Goal: Task Accomplishment & Management: Manage account settings

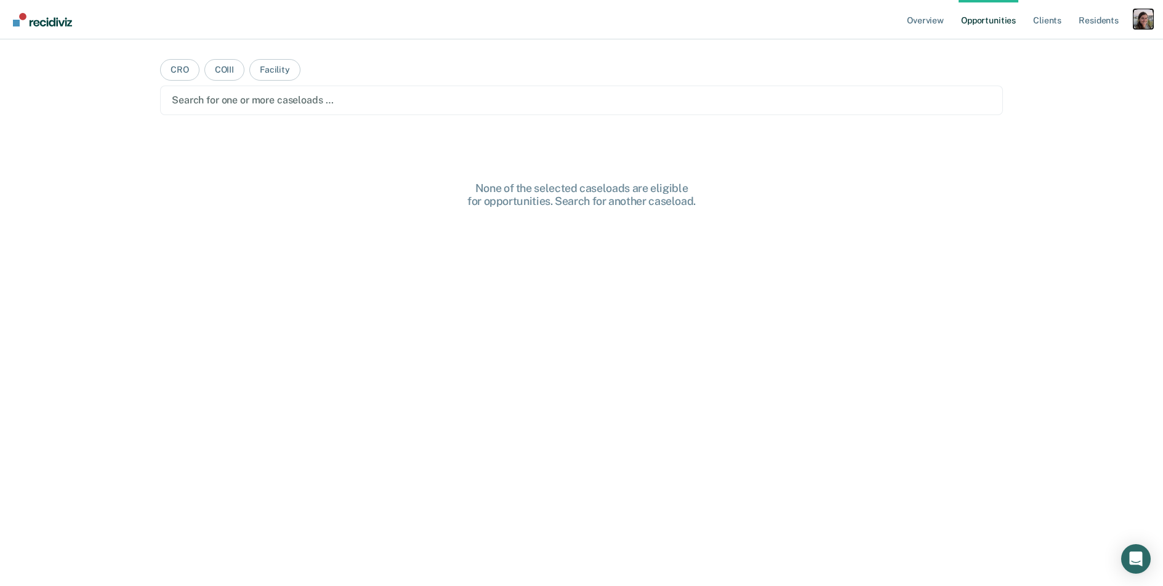
click at [1144, 23] on div "Profile dropdown button" at bounding box center [1144, 19] width 20 height 20
click at [1064, 52] on link "Profile" at bounding box center [1093, 50] width 99 height 10
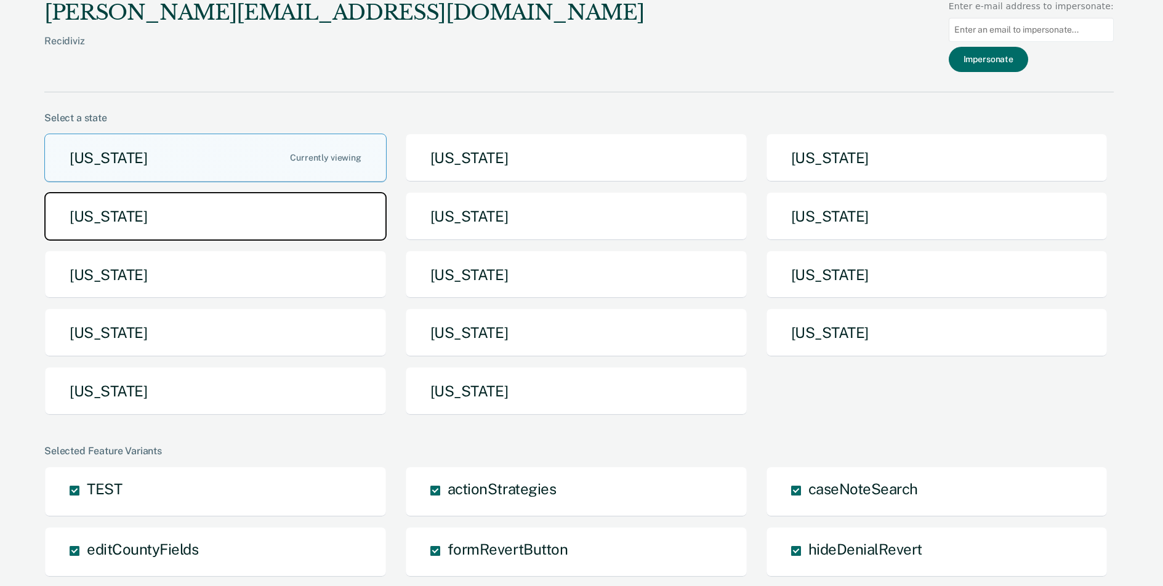
click at [208, 225] on button "[US_STATE]" at bounding box center [215, 216] width 342 height 49
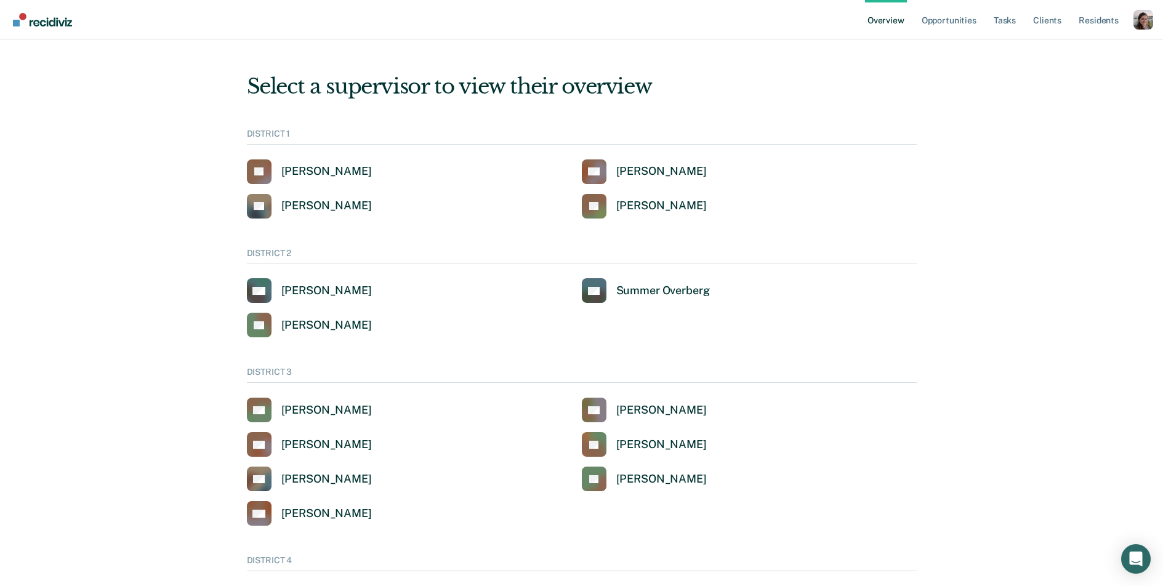
click at [987, 25] on ul "Overview Opportunities Tasks Client s Resident s" at bounding box center [999, 19] width 268 height 39
click at [1000, 20] on link "Tasks" at bounding box center [1004, 19] width 27 height 39
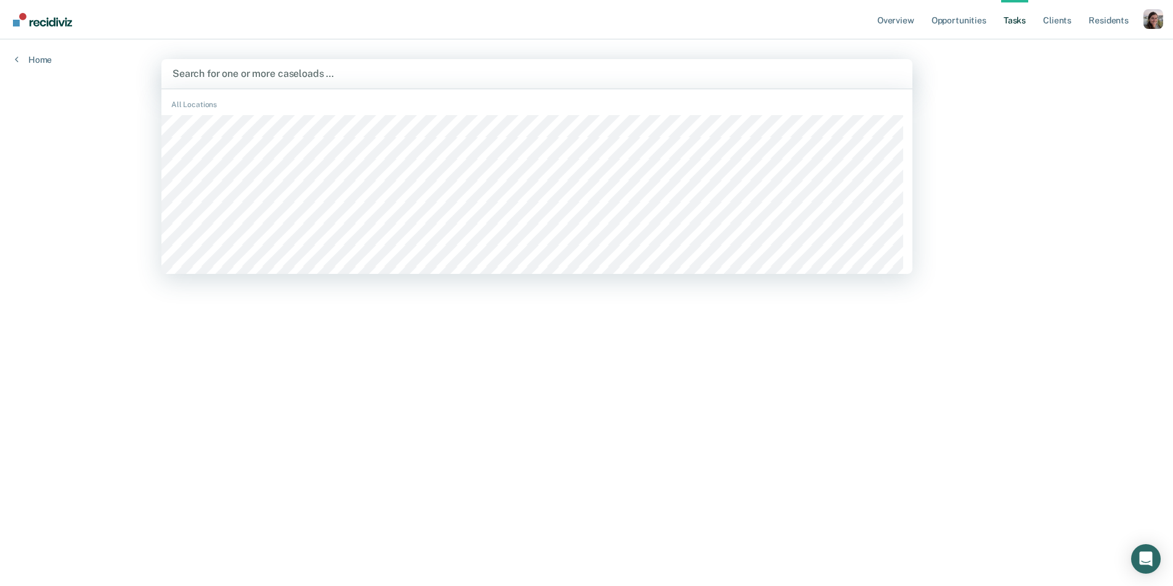
click at [369, 76] on div at bounding box center [536, 74] width 729 height 14
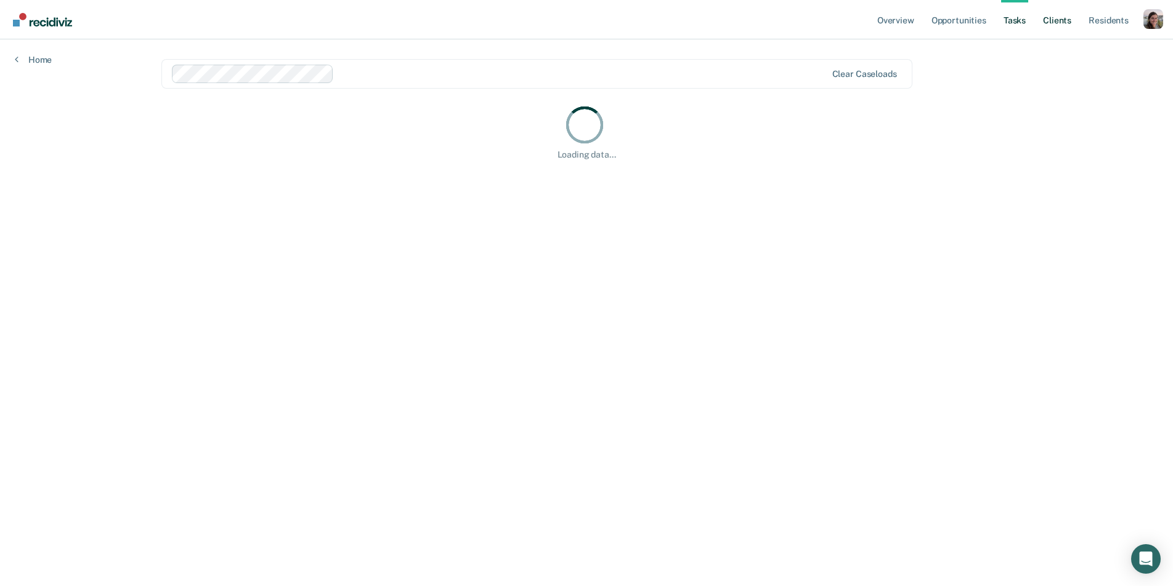
click at [1057, 18] on link "Client s" at bounding box center [1056, 19] width 33 height 39
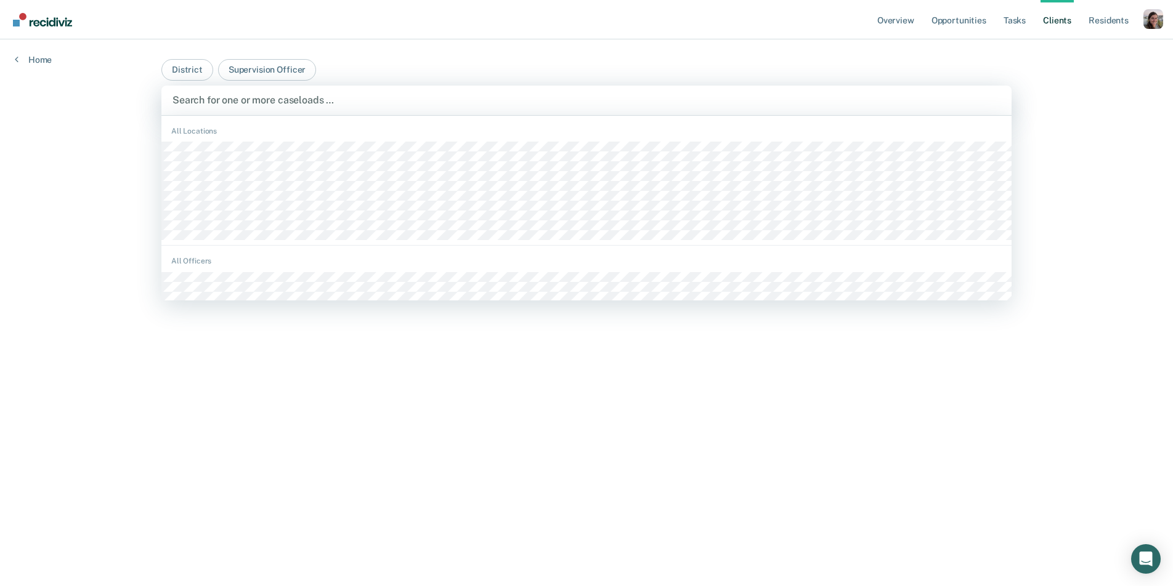
click at [297, 95] on div at bounding box center [586, 100] width 828 height 14
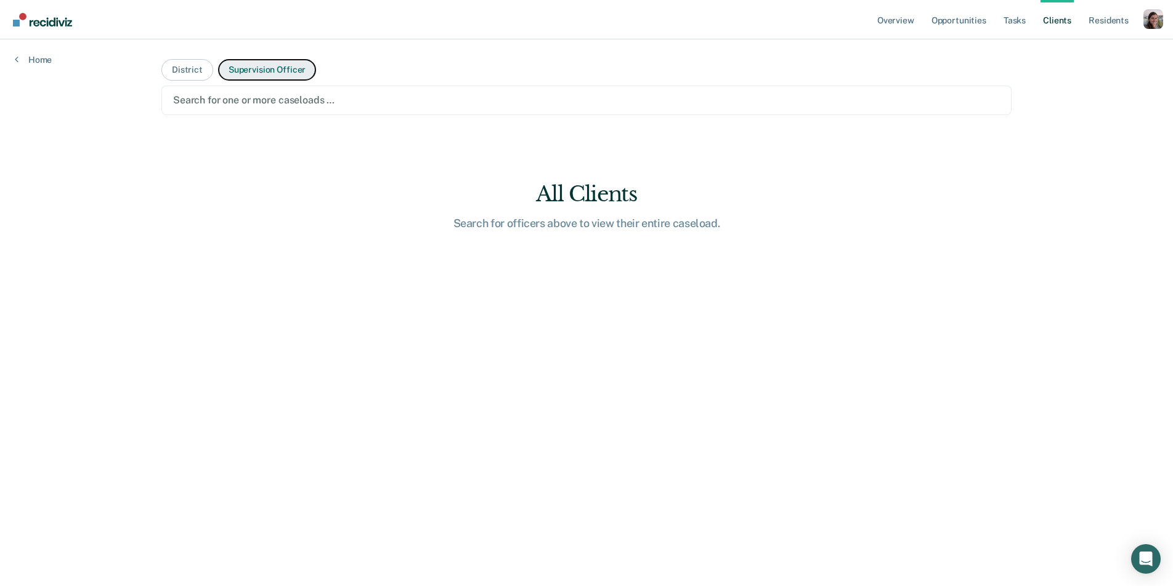
click at [257, 74] on button "Supervision Officer" at bounding box center [267, 70] width 98 height 22
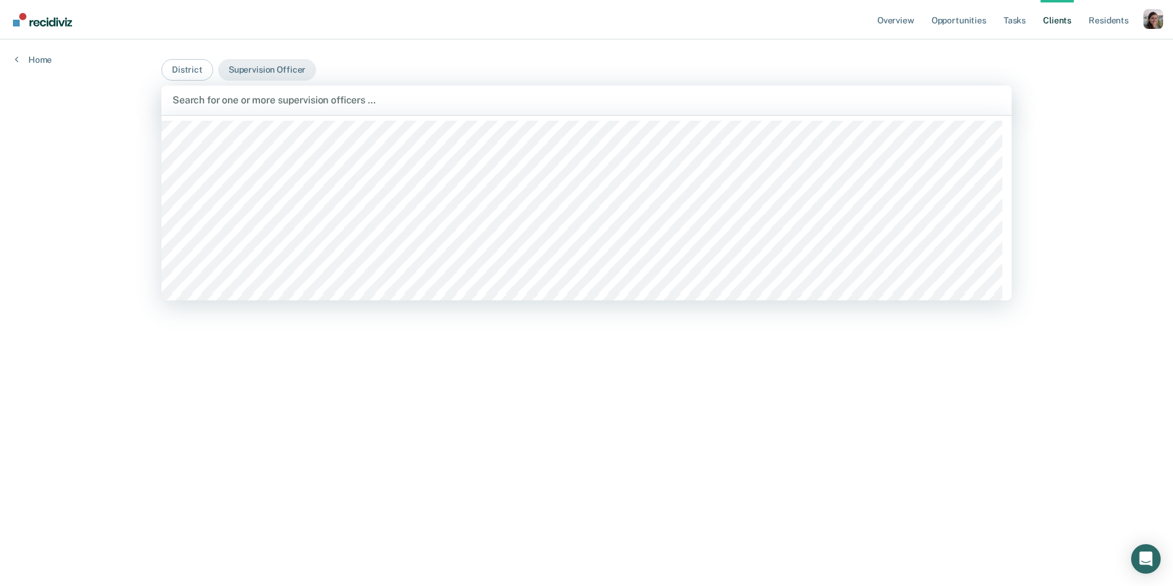
click at [253, 107] on div at bounding box center [586, 100] width 828 height 14
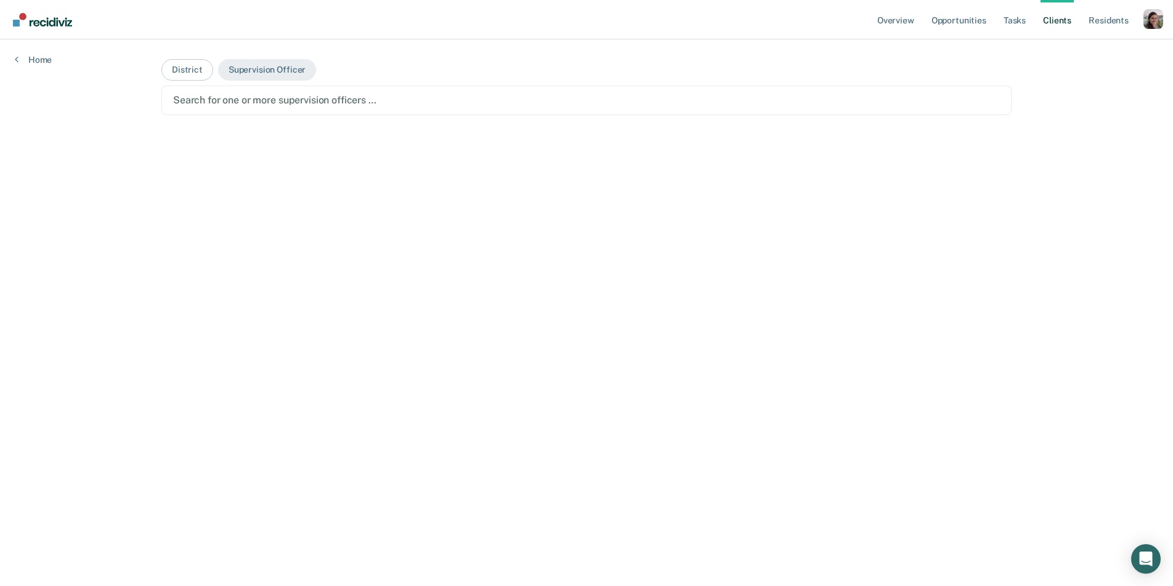
click at [141, 171] on div "Overview Opportunities Tasks Client s Resident s Profile Go to System-Level Tre…" at bounding box center [586, 293] width 1173 height 586
